Goal: Task Accomplishment & Management: Use online tool/utility

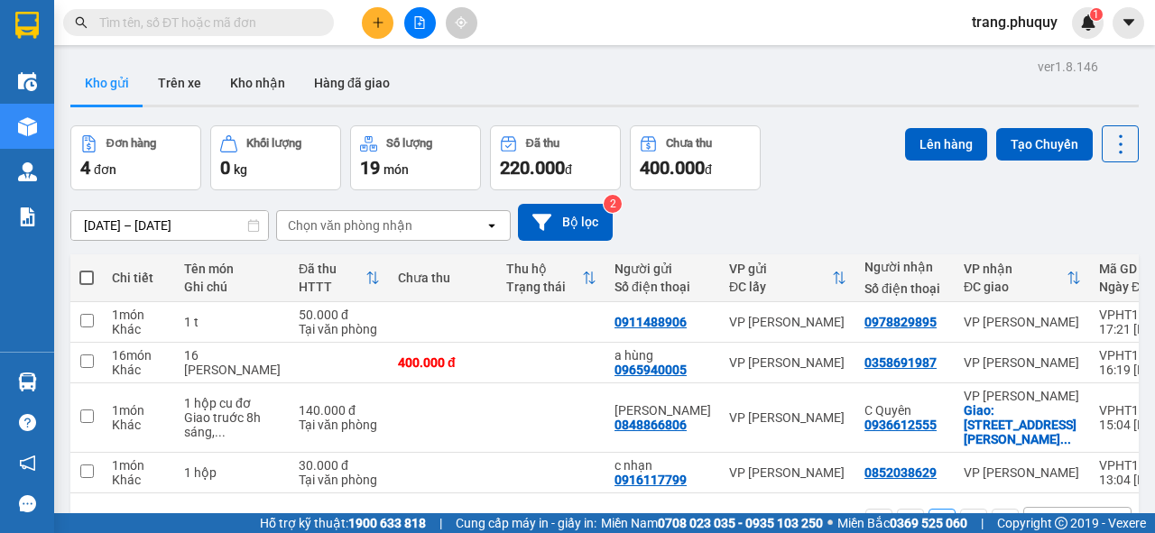
scroll to position [83, 0]
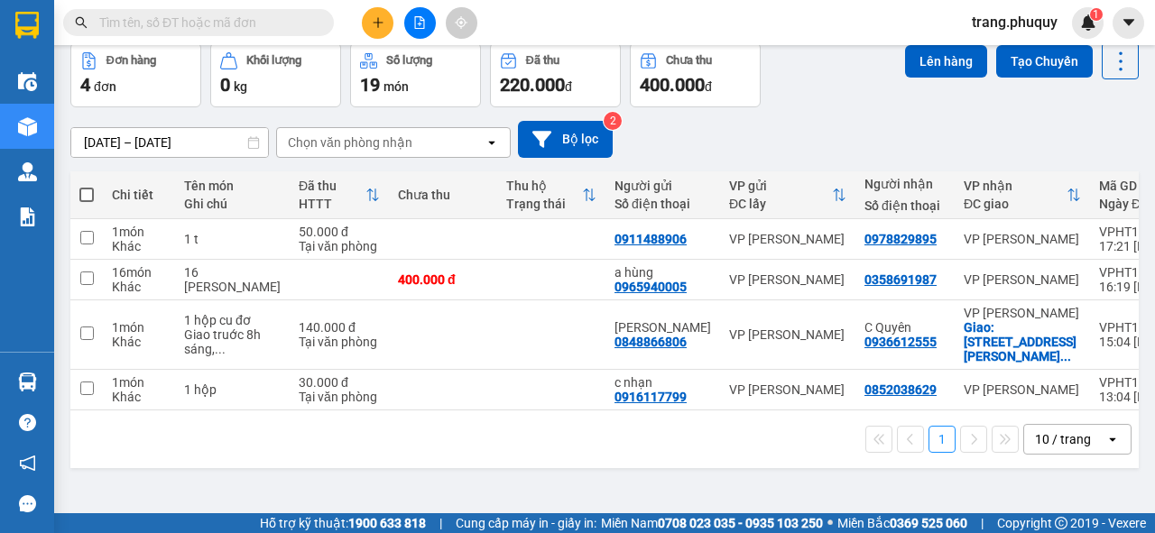
click at [88, 191] on span at bounding box center [86, 195] width 14 height 14
click at [87, 186] on input "checkbox" at bounding box center [87, 186] width 0 height 0
checkbox input "true"
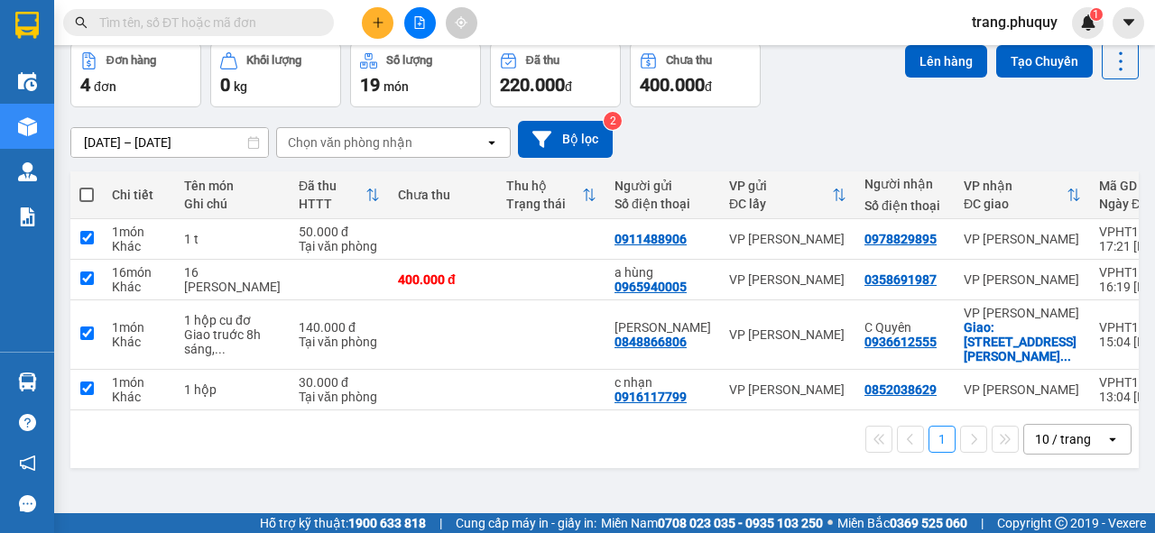
checkbox input "true"
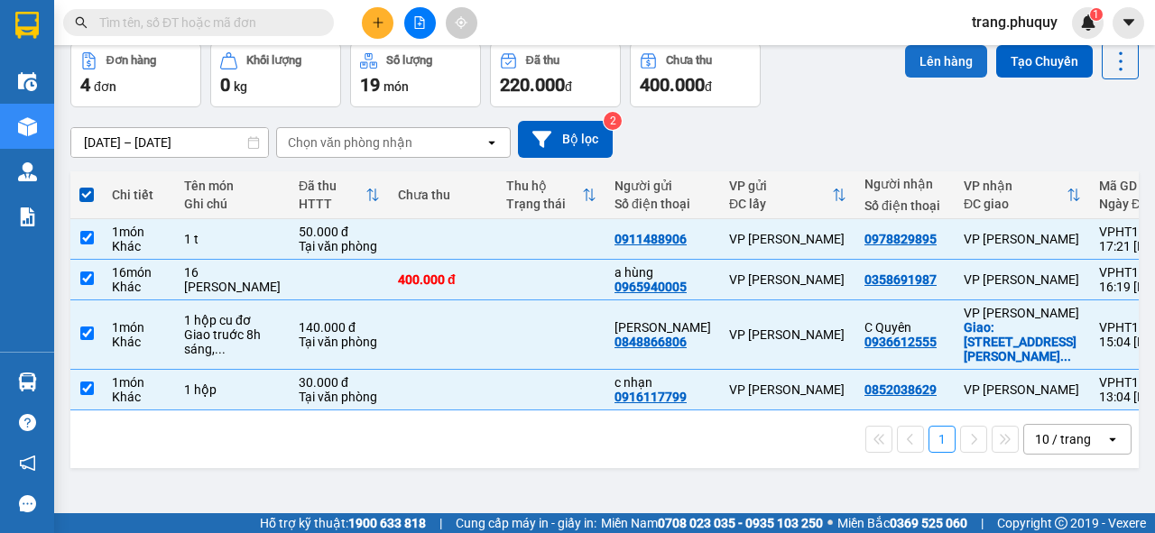
click at [914, 62] on button "Lên hàng" at bounding box center [946, 61] width 82 height 32
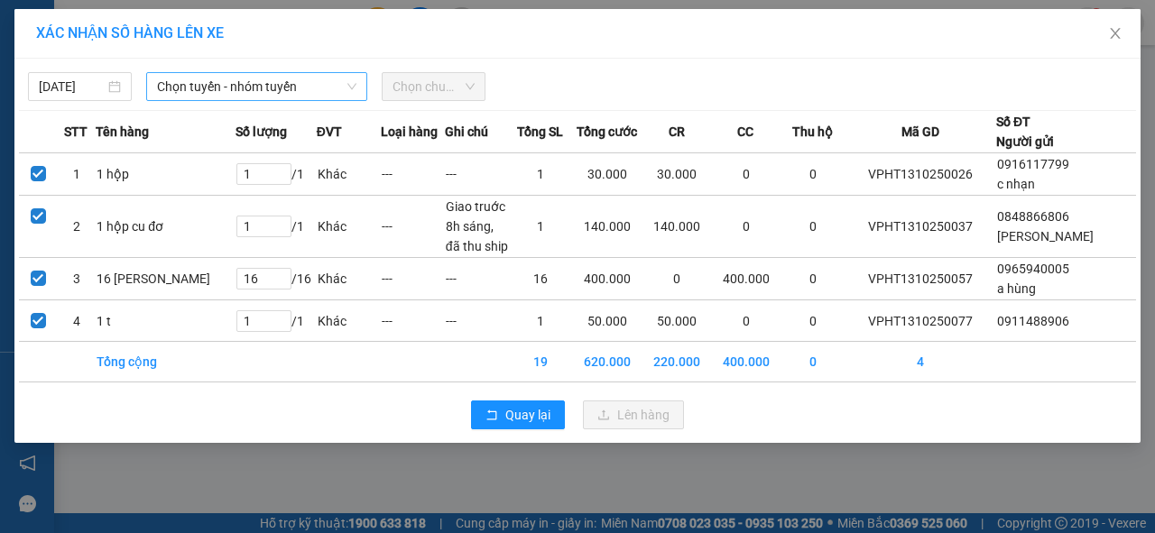
click at [179, 82] on span "Chọn tuyến - nhóm tuyến" at bounding box center [256, 86] width 199 height 27
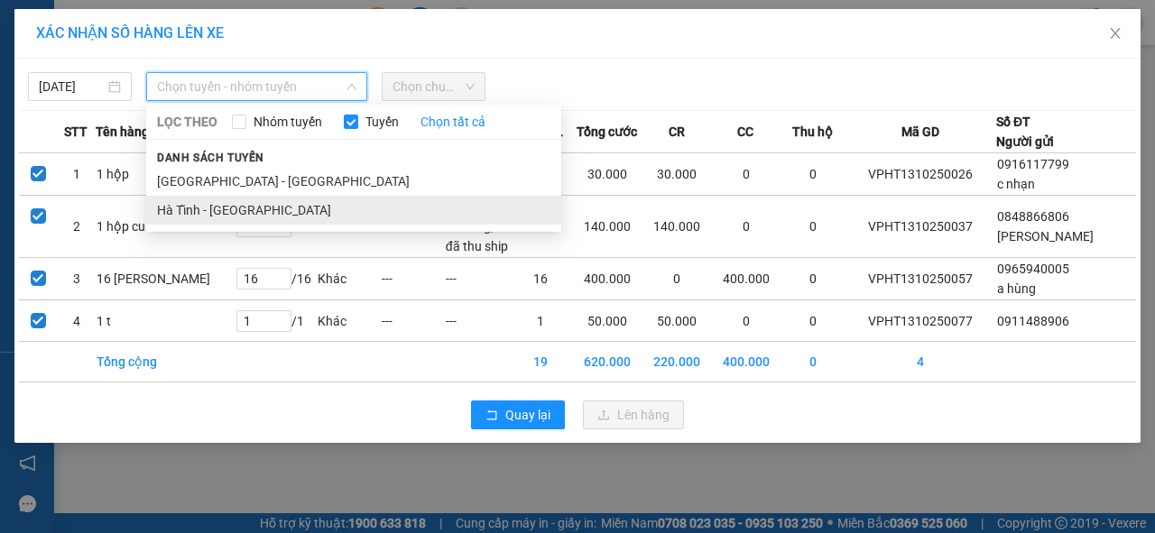
click at [177, 211] on li "Hà Tĩnh - [GEOGRAPHIC_DATA]" at bounding box center [353, 210] width 415 height 29
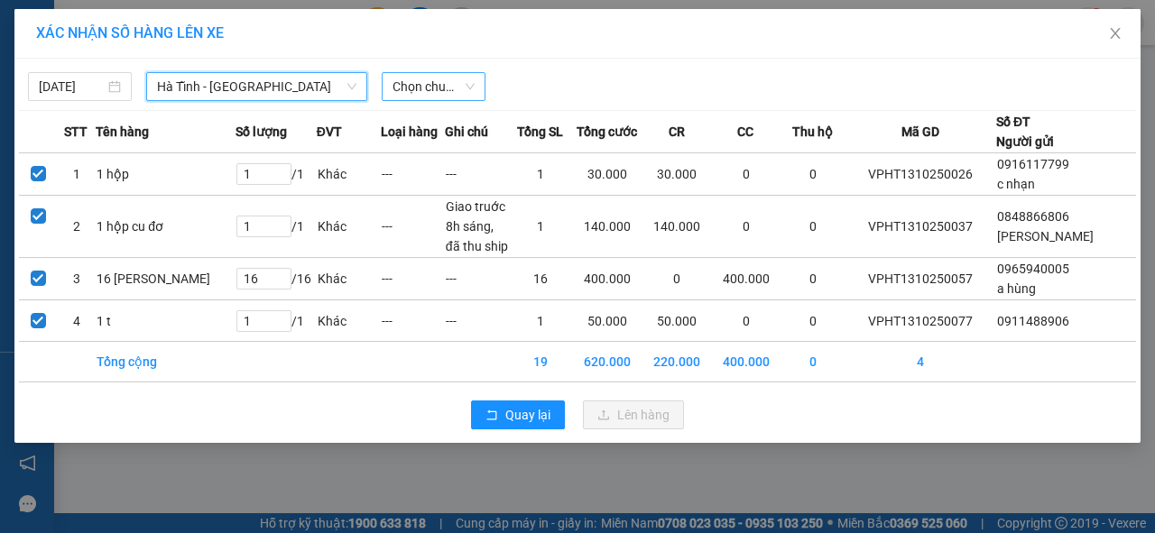
click at [402, 94] on span "Chọn chuyến" at bounding box center [434, 86] width 82 height 27
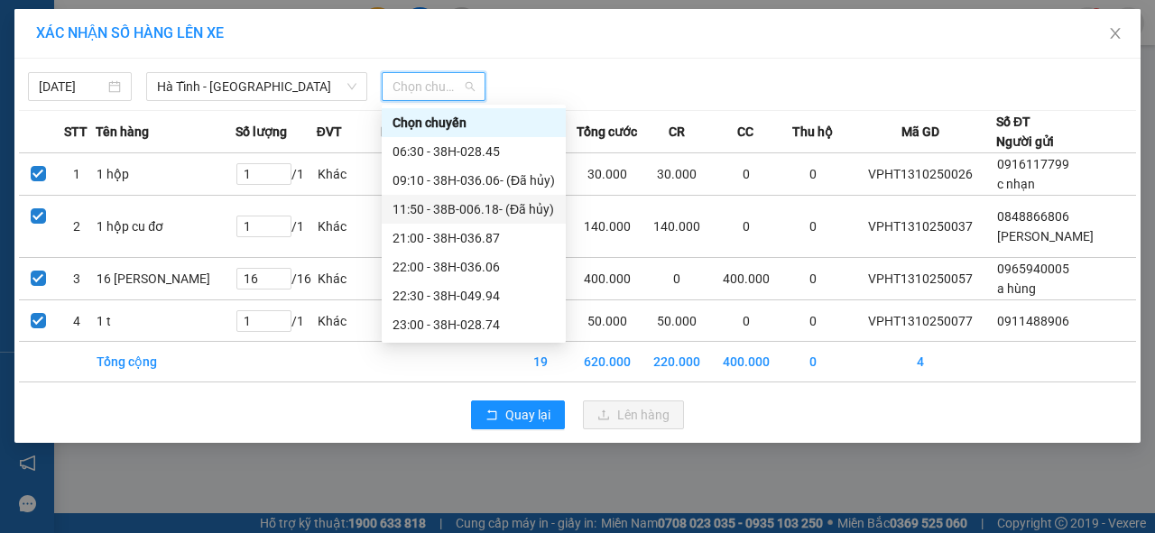
scroll to position [29, 0]
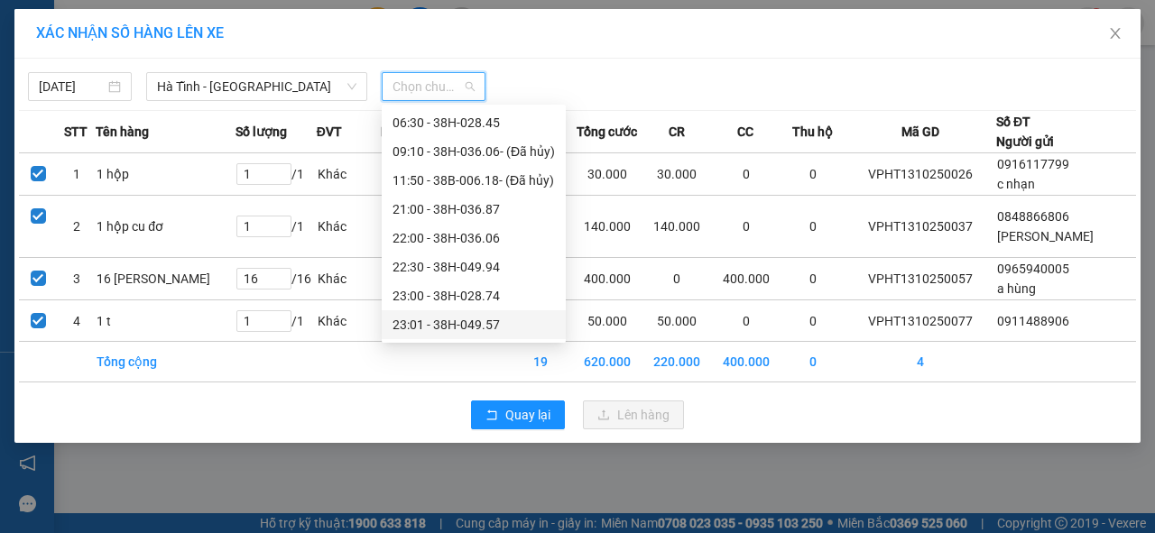
click at [467, 334] on div "23:01 - 38H-049.57" at bounding box center [474, 325] width 162 height 20
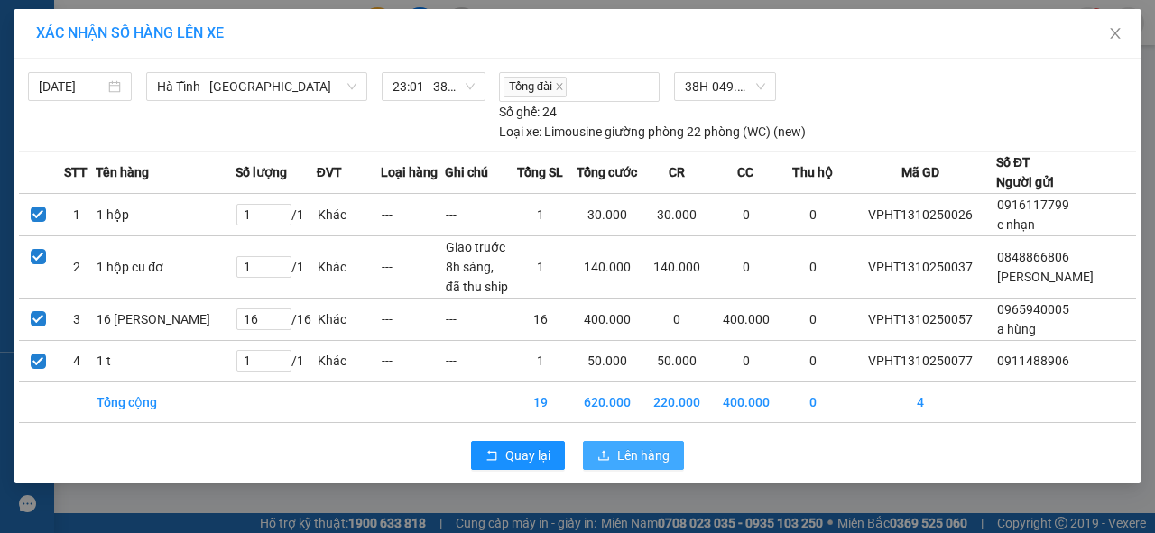
click at [624, 448] on span "Lên hàng" at bounding box center [643, 456] width 52 height 20
